Goal: Task Accomplishment & Management: Manage account settings

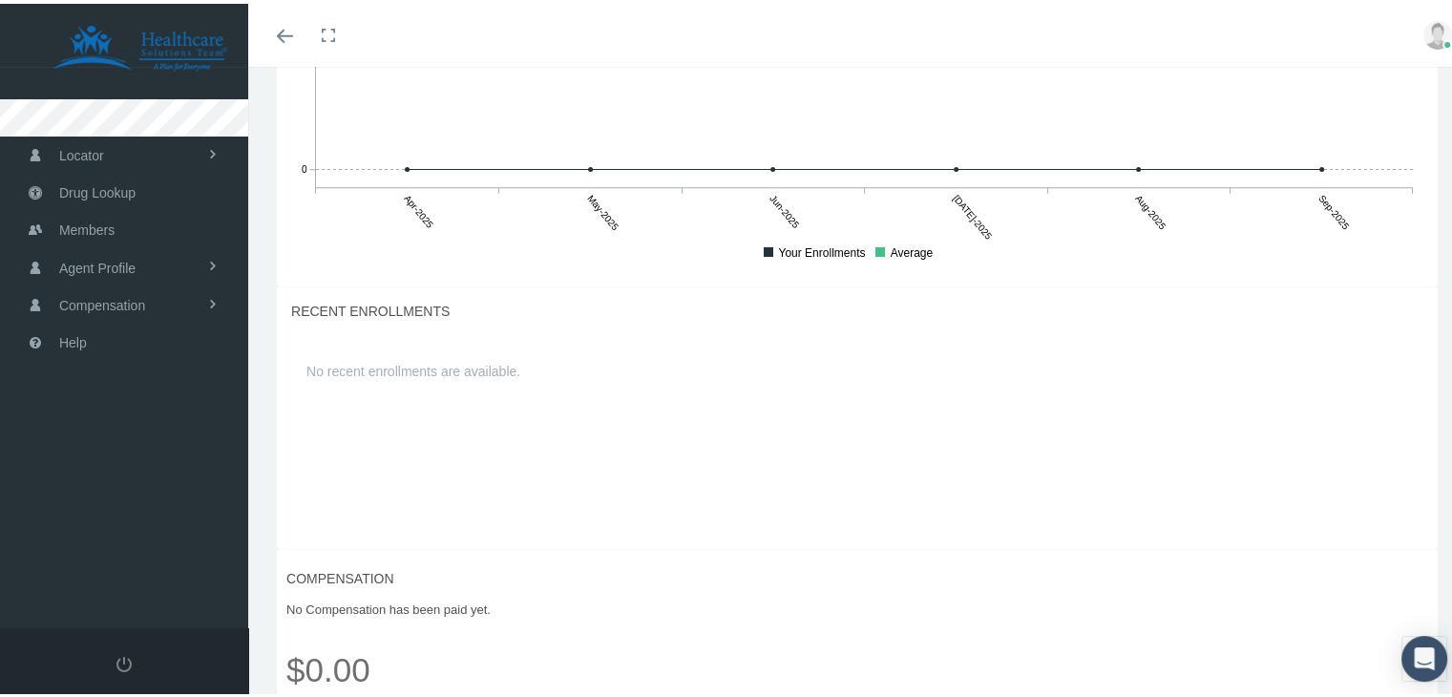
scroll to position [1497, 0]
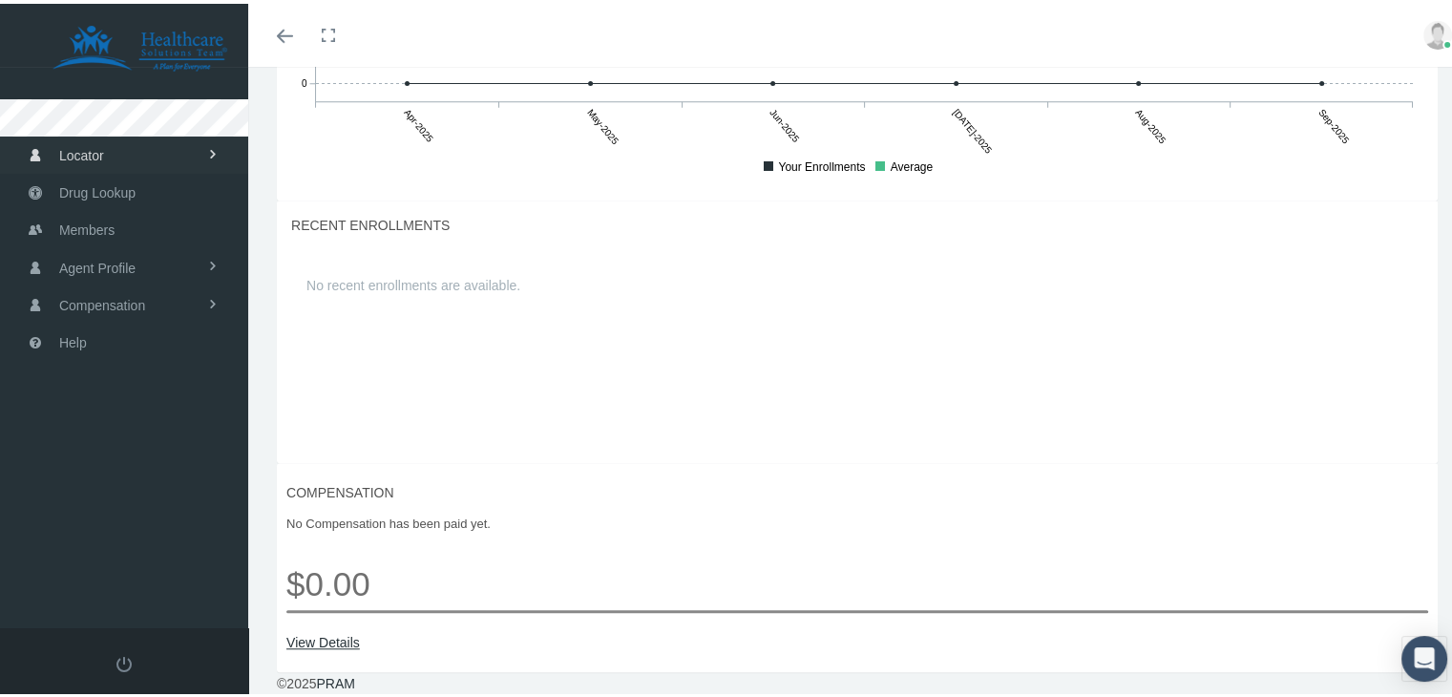
click at [116, 158] on link "Locator" at bounding box center [124, 151] width 248 height 37
click at [123, 333] on span "Agent Profile" at bounding box center [97, 341] width 76 height 36
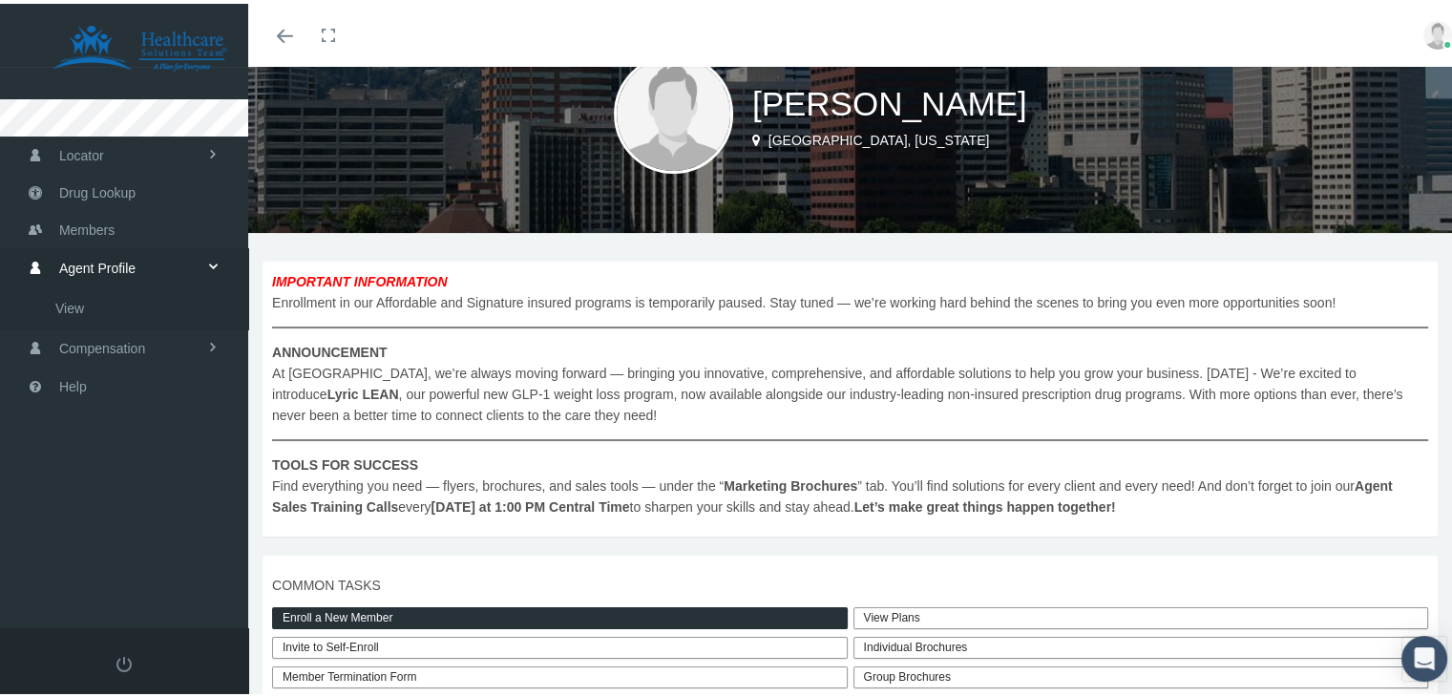
scroll to position [0, 0]
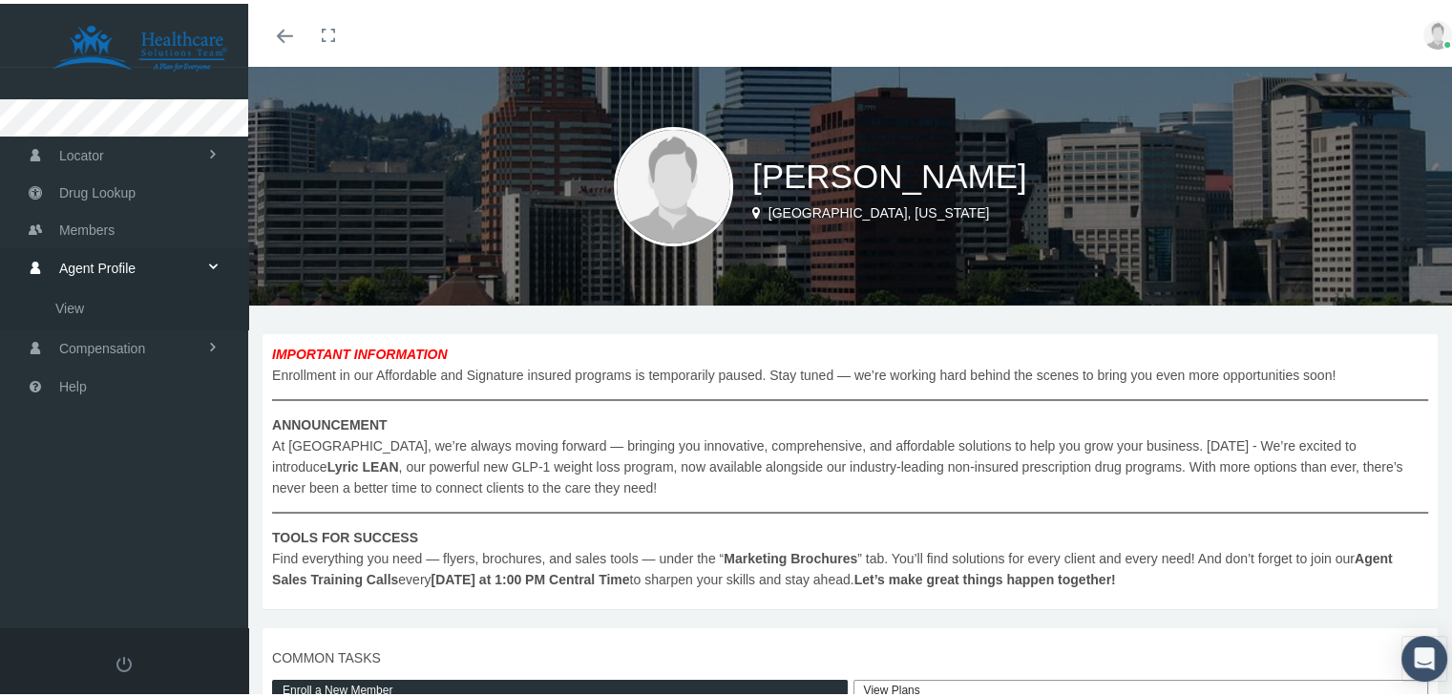
click at [710, 179] on img at bounding box center [673, 182] width 119 height 119
click at [752, 203] on icon at bounding box center [756, 209] width 8 height 21
click at [627, 184] on img at bounding box center [673, 182] width 119 height 119
click at [1424, 32] on img at bounding box center [1438, 31] width 29 height 29
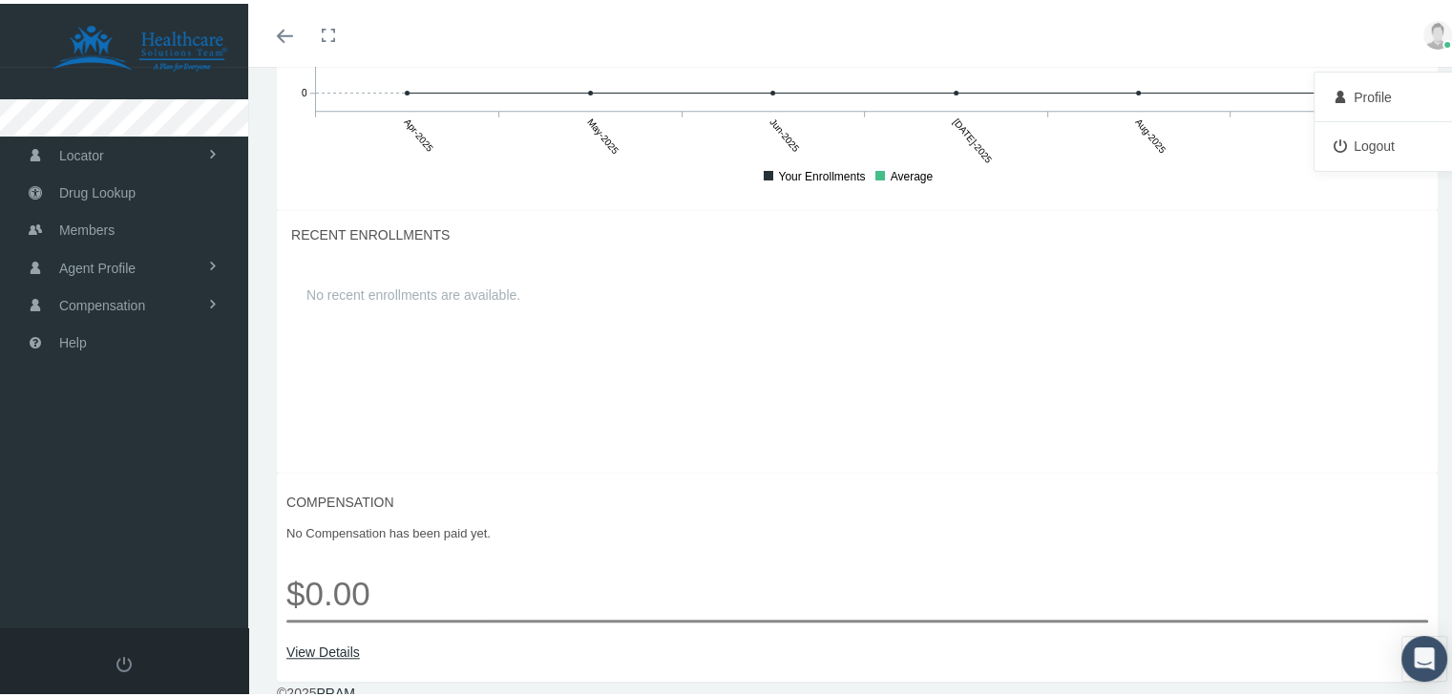
scroll to position [1497, 0]
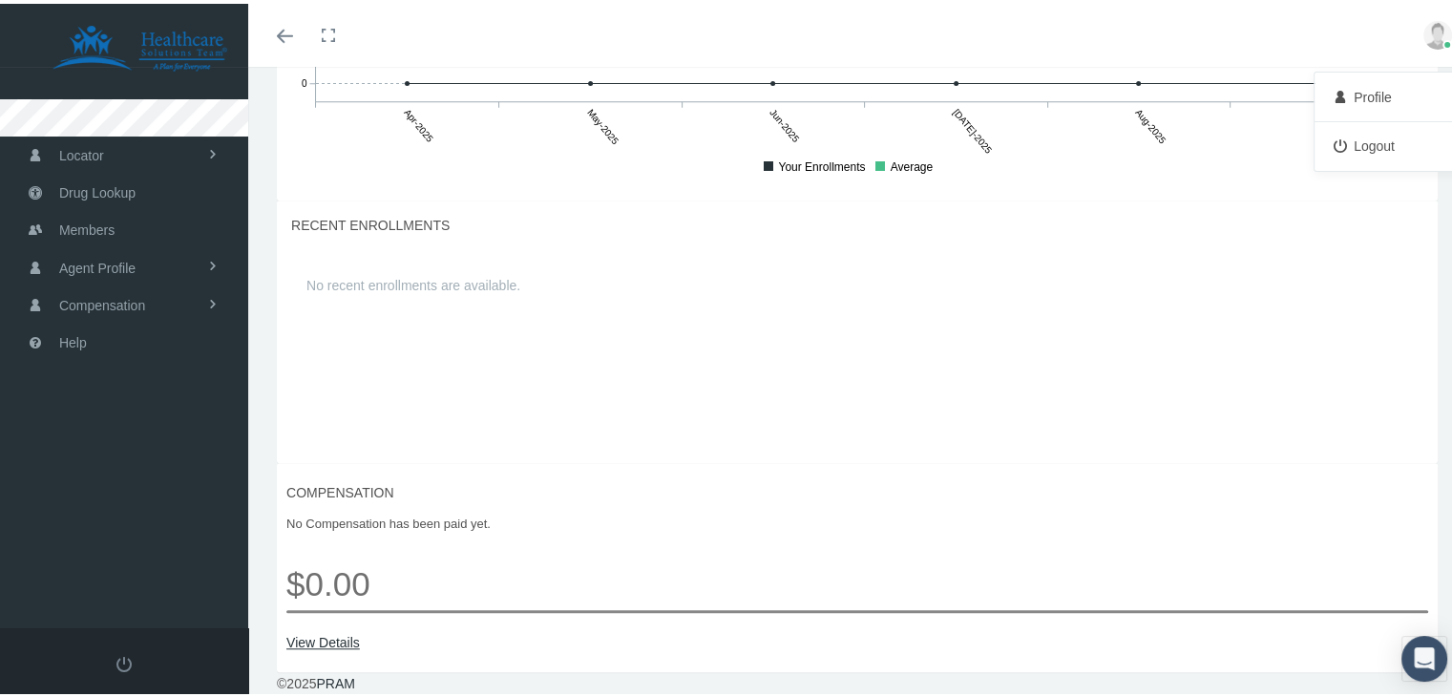
click at [1379, 142] on link "Logout" at bounding box center [1390, 142] width 141 height 36
